Goal: Information Seeking & Learning: Learn about a topic

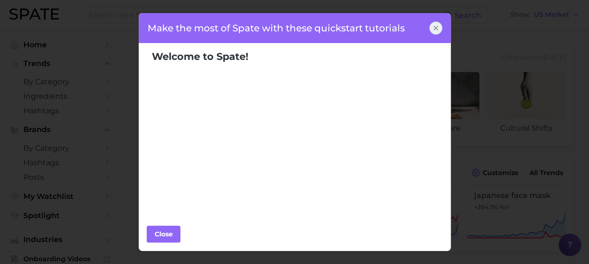
click at [440, 31] on div at bounding box center [435, 28] width 13 height 13
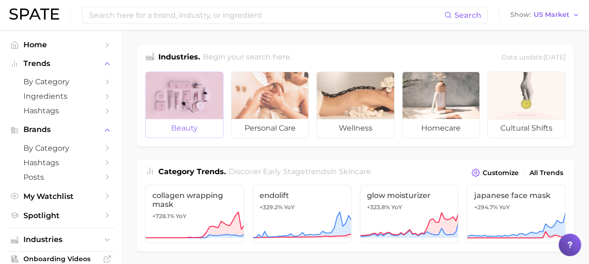
click at [194, 108] on div at bounding box center [184, 95] width 77 height 47
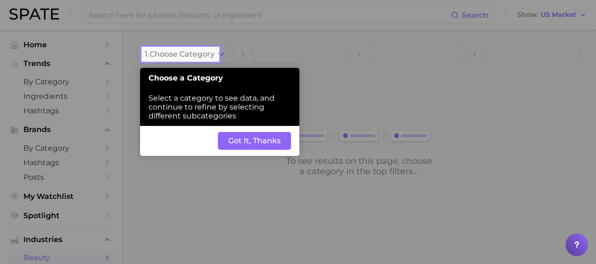
click at [256, 145] on button "Got It, Thanks" at bounding box center [254, 141] width 73 height 18
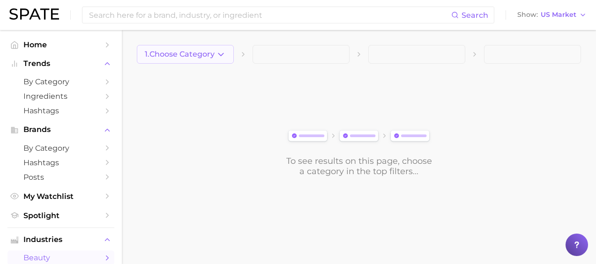
click at [218, 53] on polyline "button" at bounding box center [220, 54] width 5 height 2
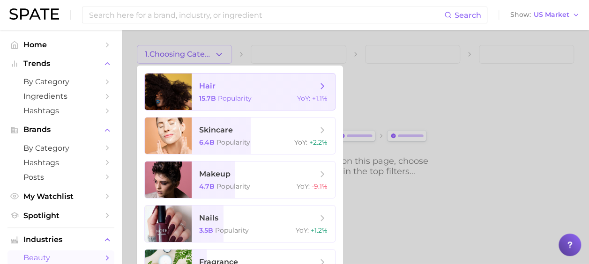
click at [246, 90] on span "hair" at bounding box center [258, 86] width 118 height 10
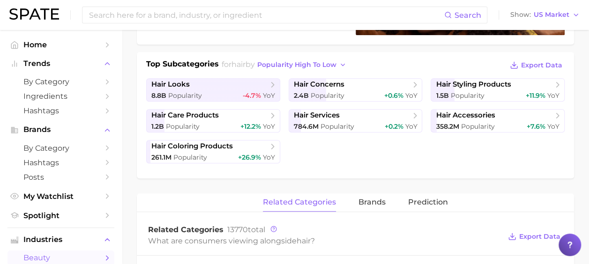
scroll to position [162, 0]
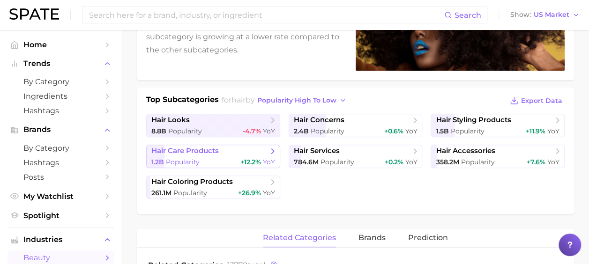
click at [210, 158] on div "1.2b Popularity +12.2% YoY" at bounding box center [213, 162] width 124 height 9
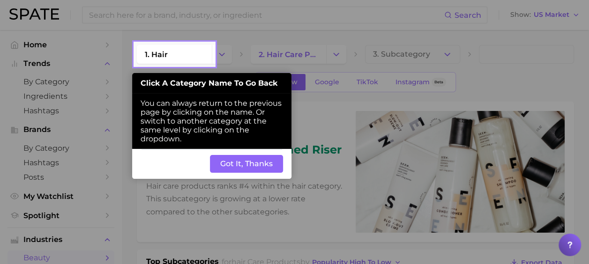
click at [259, 163] on button "Got It, Thanks" at bounding box center [246, 164] width 73 height 18
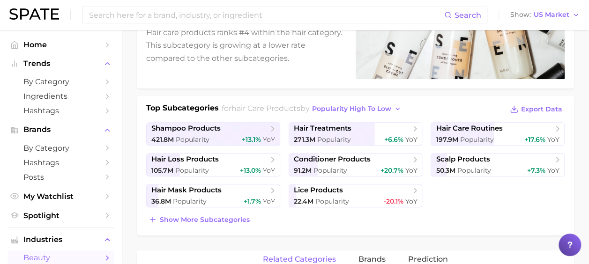
scroll to position [154, 0]
click at [388, 130] on span "hair treatments" at bounding box center [352, 128] width 117 height 9
